Goal: Transaction & Acquisition: Purchase product/service

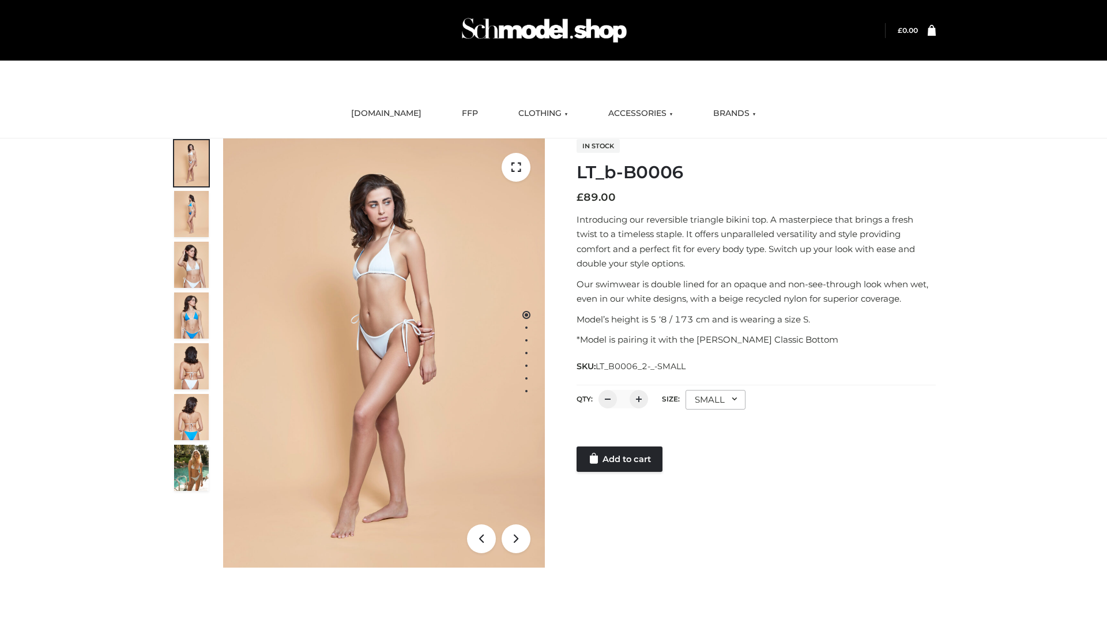
click at [620, 459] on link "Add to cart" at bounding box center [620, 458] width 86 height 25
